Goal: Information Seeking & Learning: Understand process/instructions

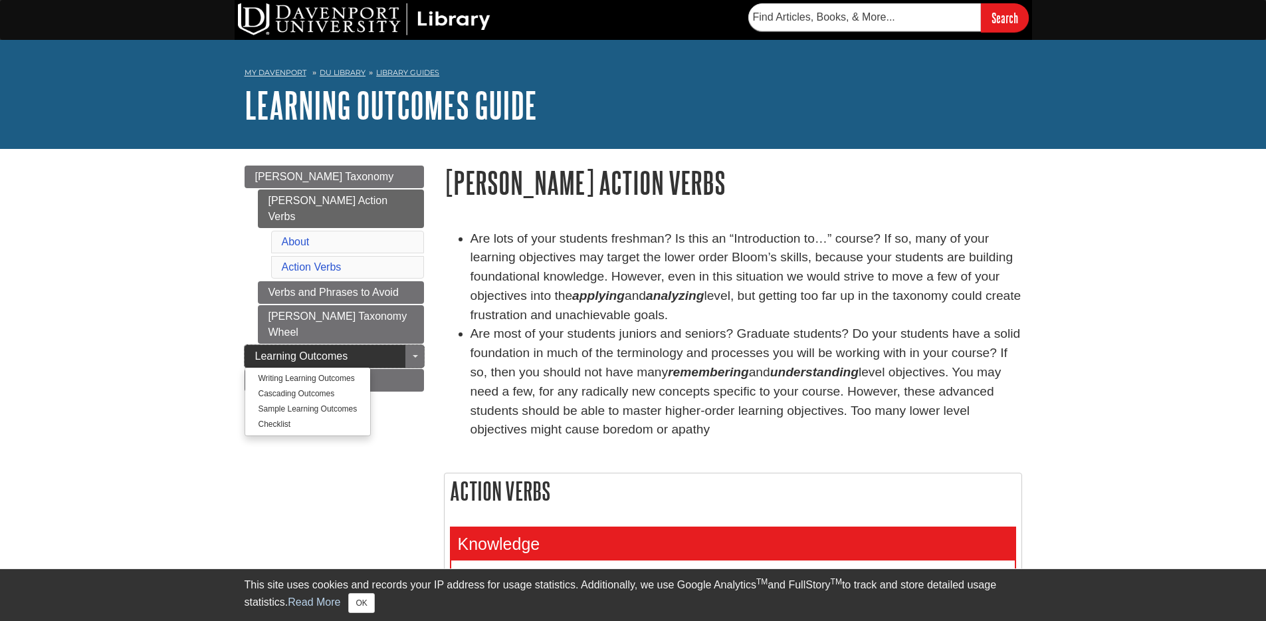
click at [365, 345] on link "Learning Outcomes" at bounding box center [334, 356] width 179 height 23
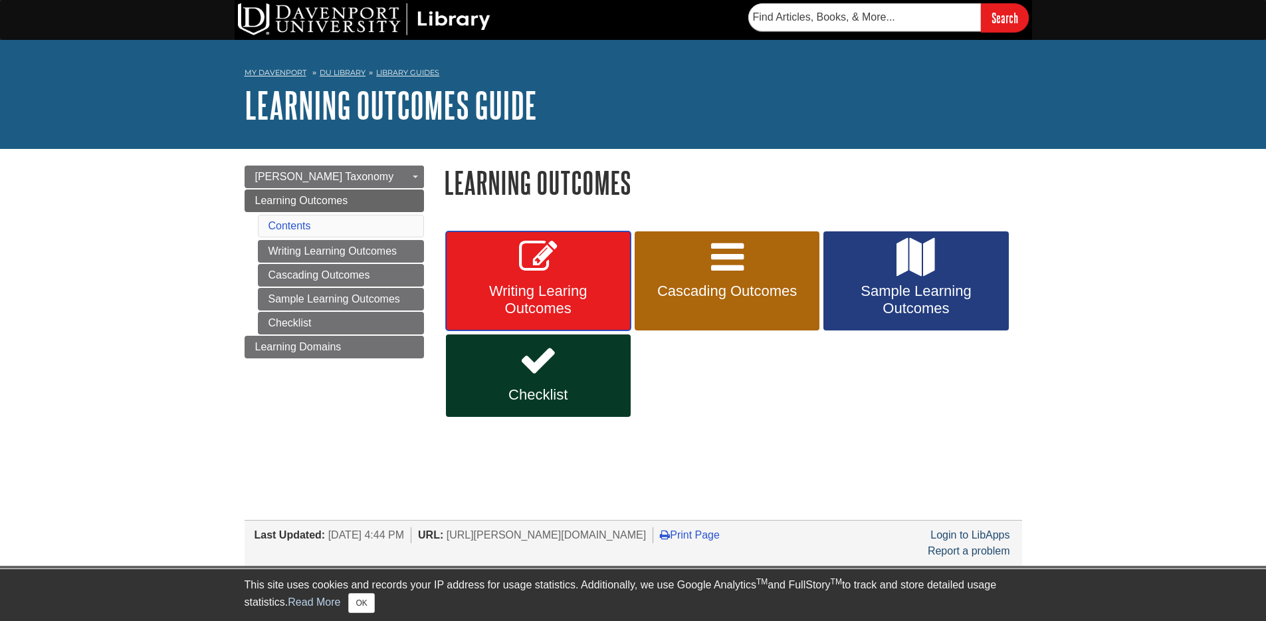
click at [548, 271] on icon at bounding box center [538, 257] width 39 height 39
